Goal: Check status

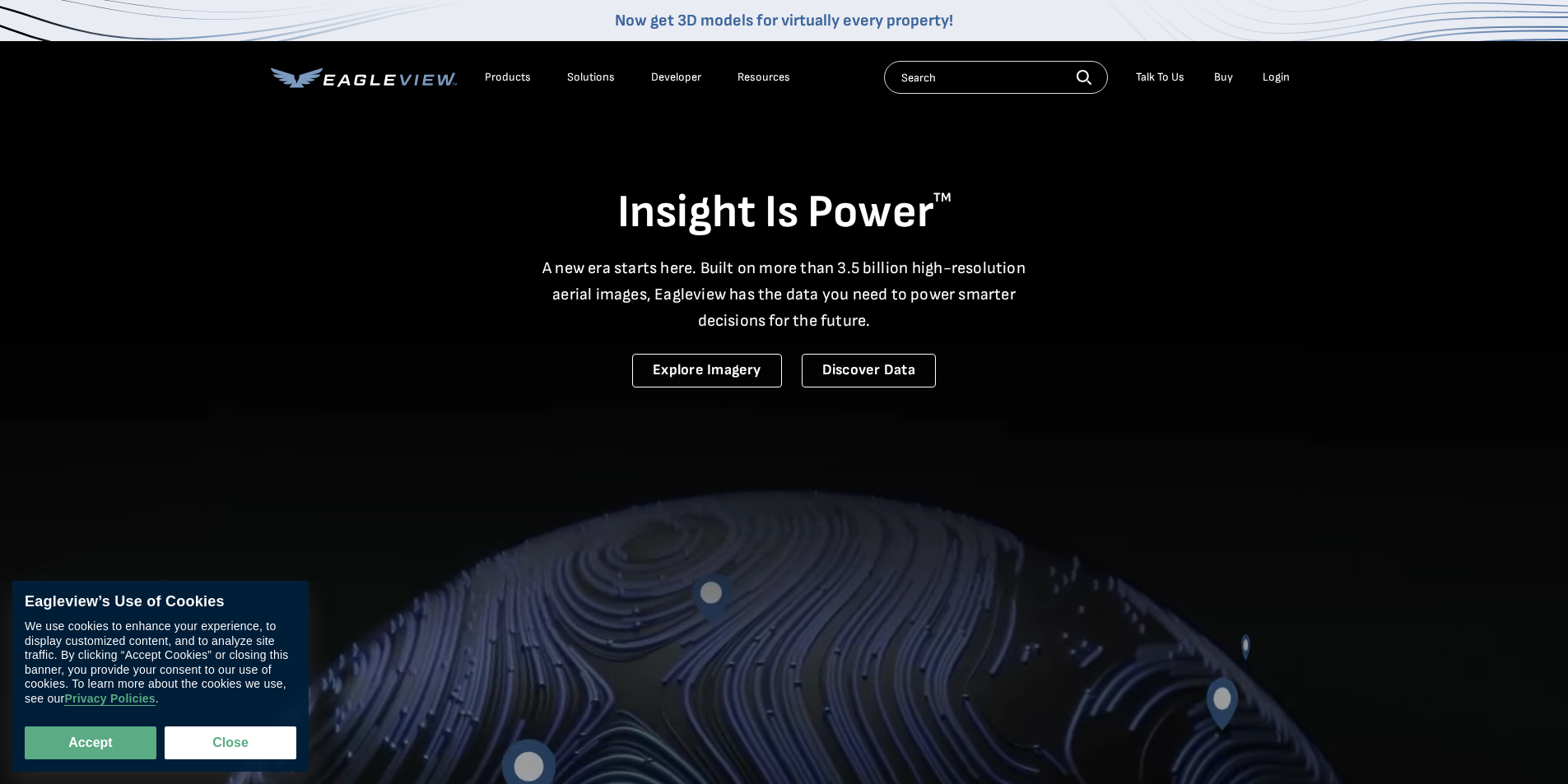
click at [1277, 82] on div "Login" at bounding box center [1276, 77] width 27 height 15
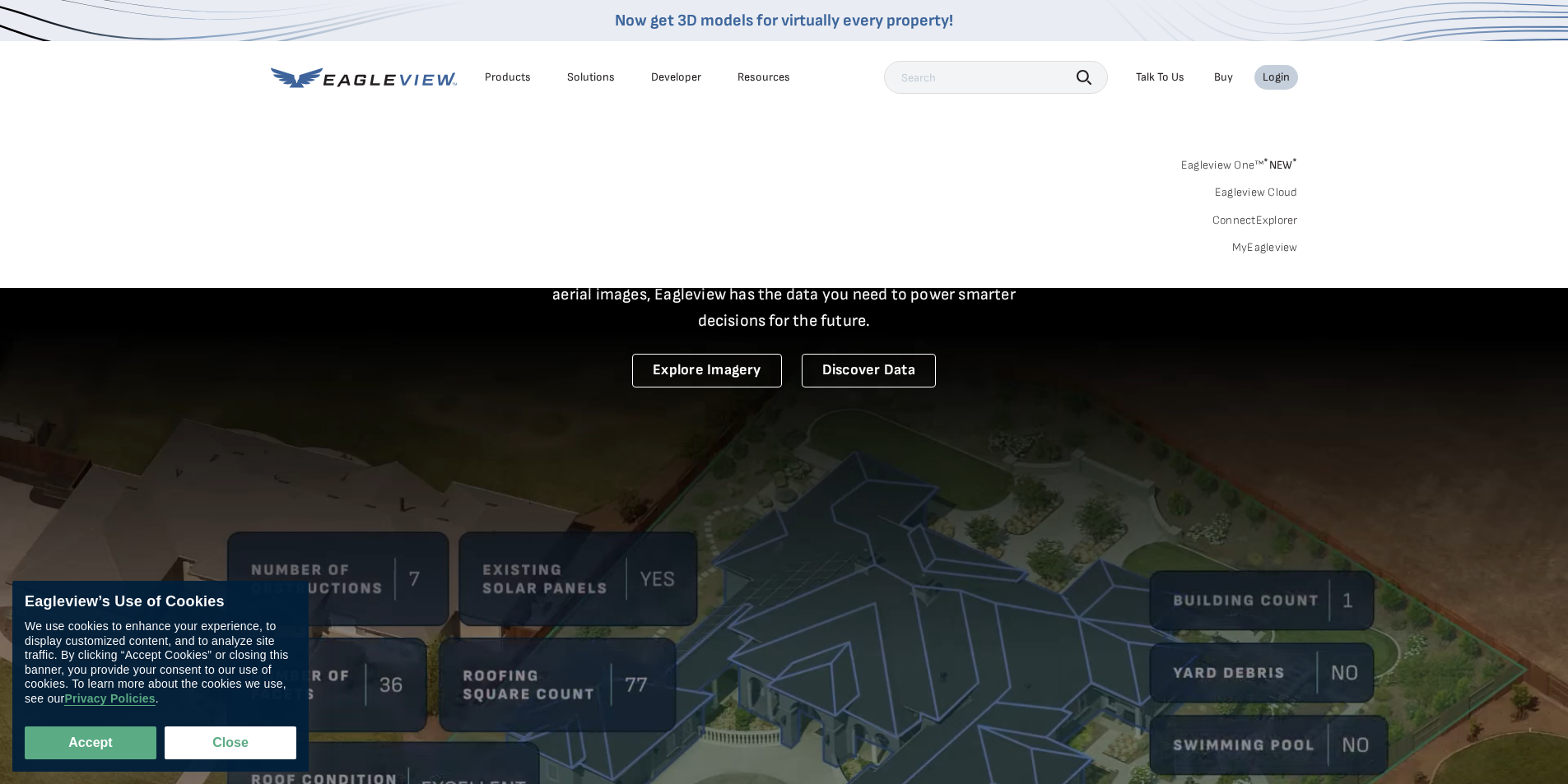
click at [1273, 248] on link "MyEagleview" at bounding box center [1264, 248] width 66 height 15
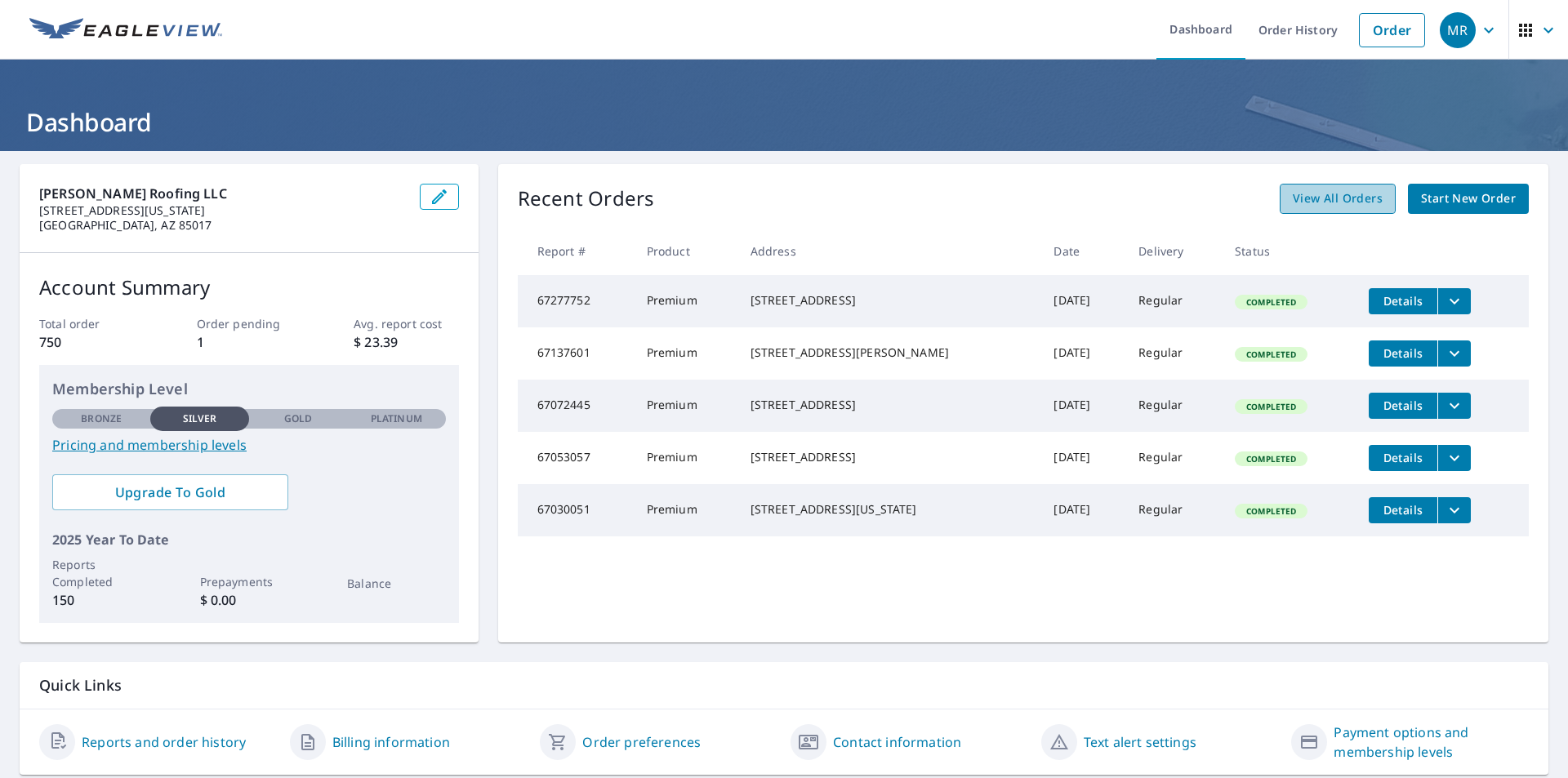
click at [1339, 202] on span "View All Orders" at bounding box center [1337, 199] width 90 height 20
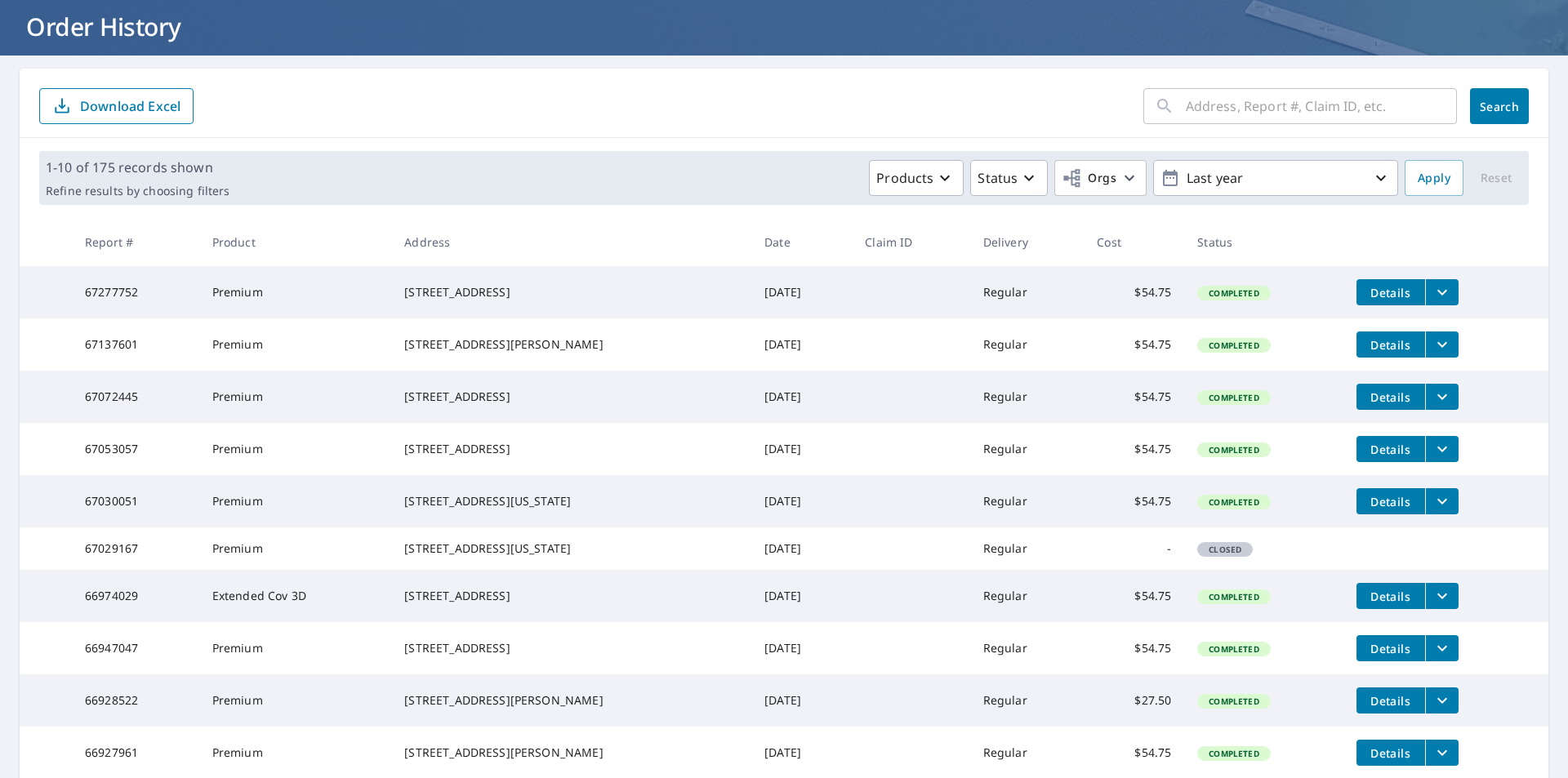
scroll to position [46, 0]
